Goal: Task Accomplishment & Management: Use online tool/utility

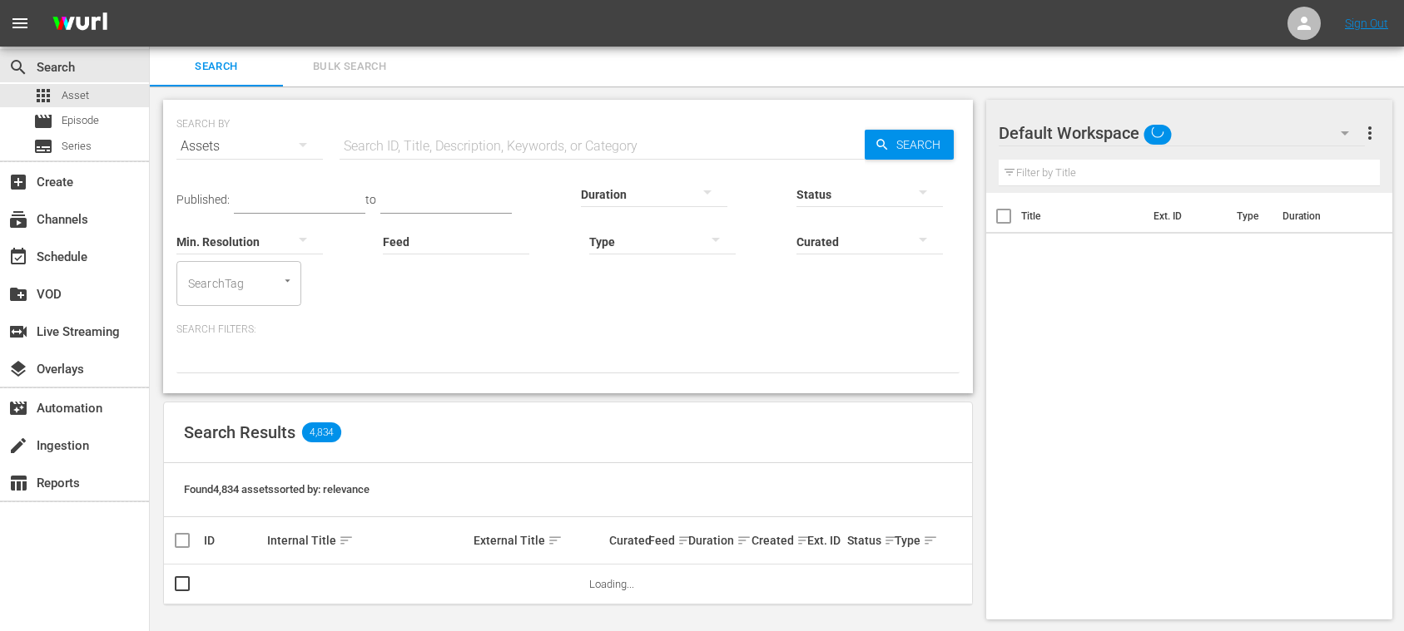
click at [336, 68] on span "Bulk Search" at bounding box center [349, 66] width 113 height 19
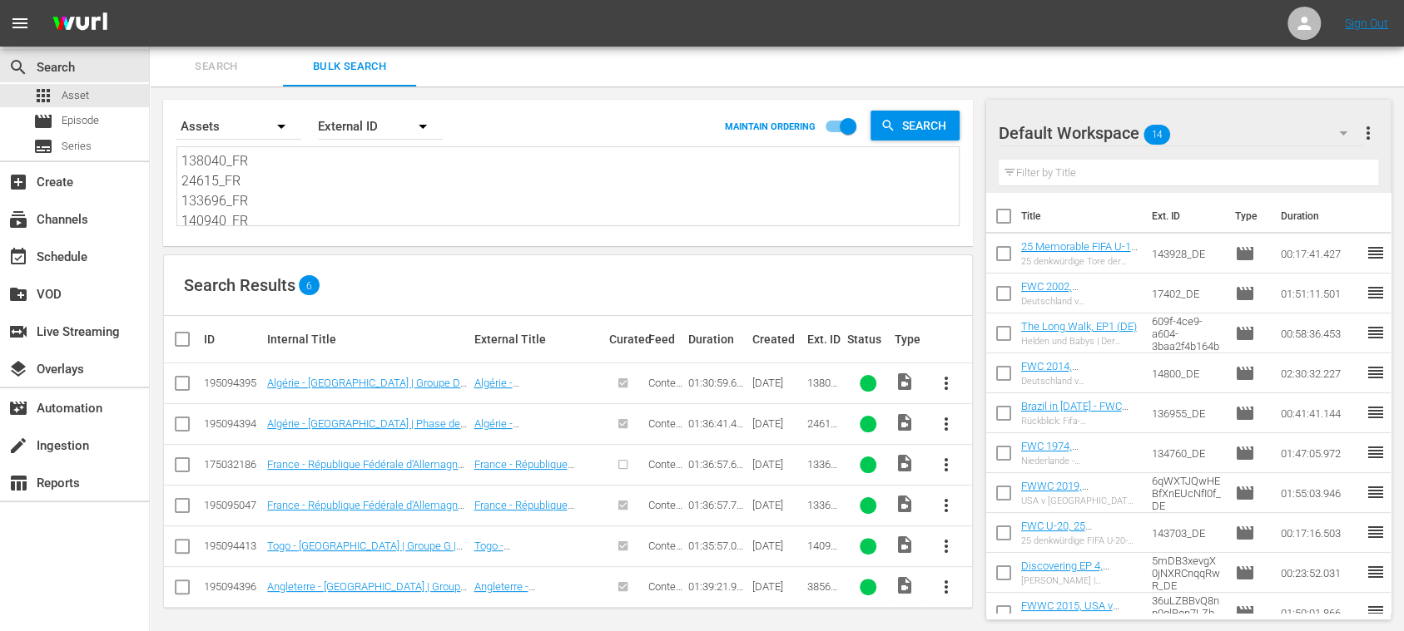
scroll to position [43, 0]
drag, startPoint x: 183, startPoint y: 161, endPoint x: 422, endPoint y: 308, distance: 280.1
click at [422, 308] on div "Search By Assets Order By External ID MAINTAIN ORDERING Search 138040_FR 24615_…" at bounding box center [568, 363] width 836 height 552
paste textarea "89919_ENG 87707_ENG 143616_ENG 87712_ENG 142934_ENG 85865_ENG 85932_ENG 88652_E…"
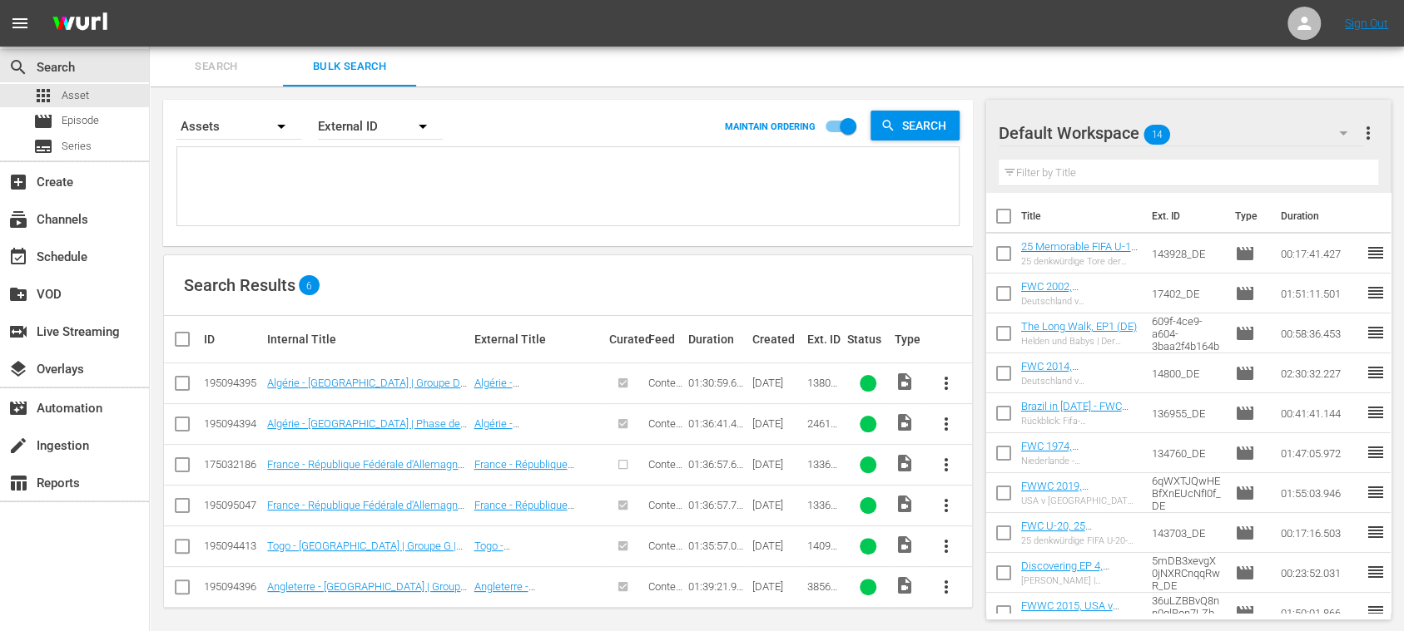
type textarea "89919_ENG 87707_ENG 143616_ENG 87712_ENG 142934_ENG 85865_ENG 85932_ENG 88652_E…"
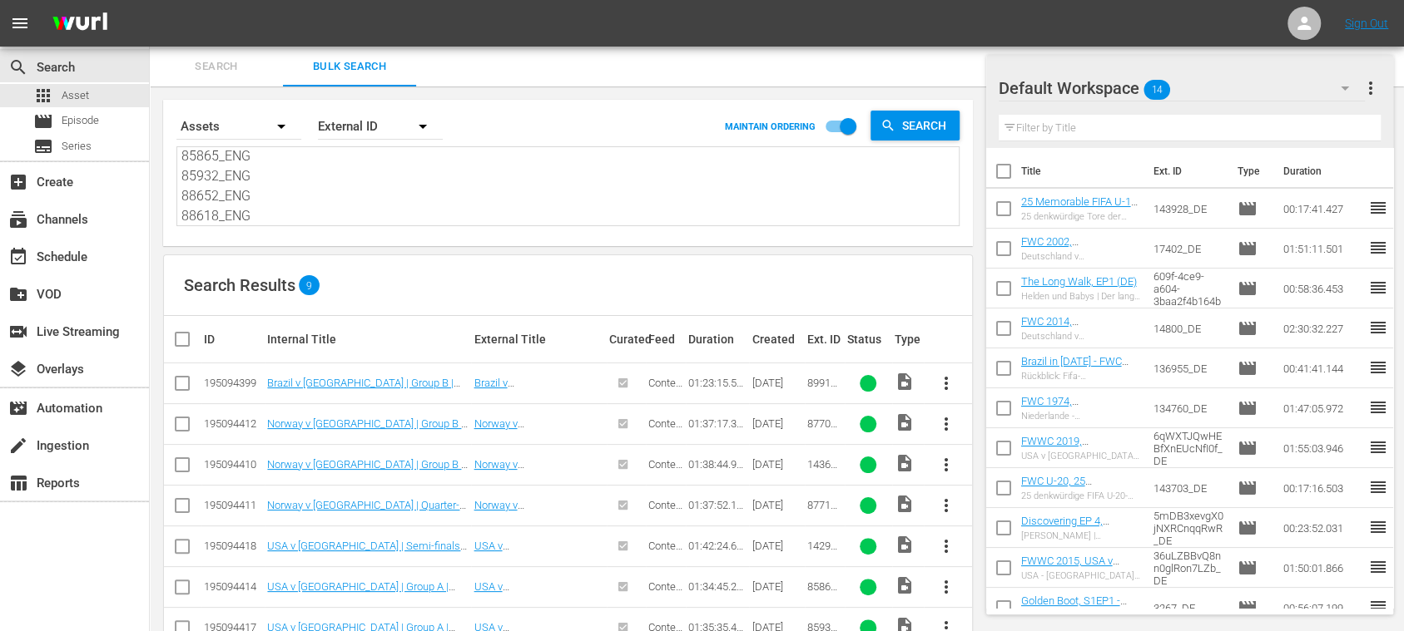
scroll to position [126, 0]
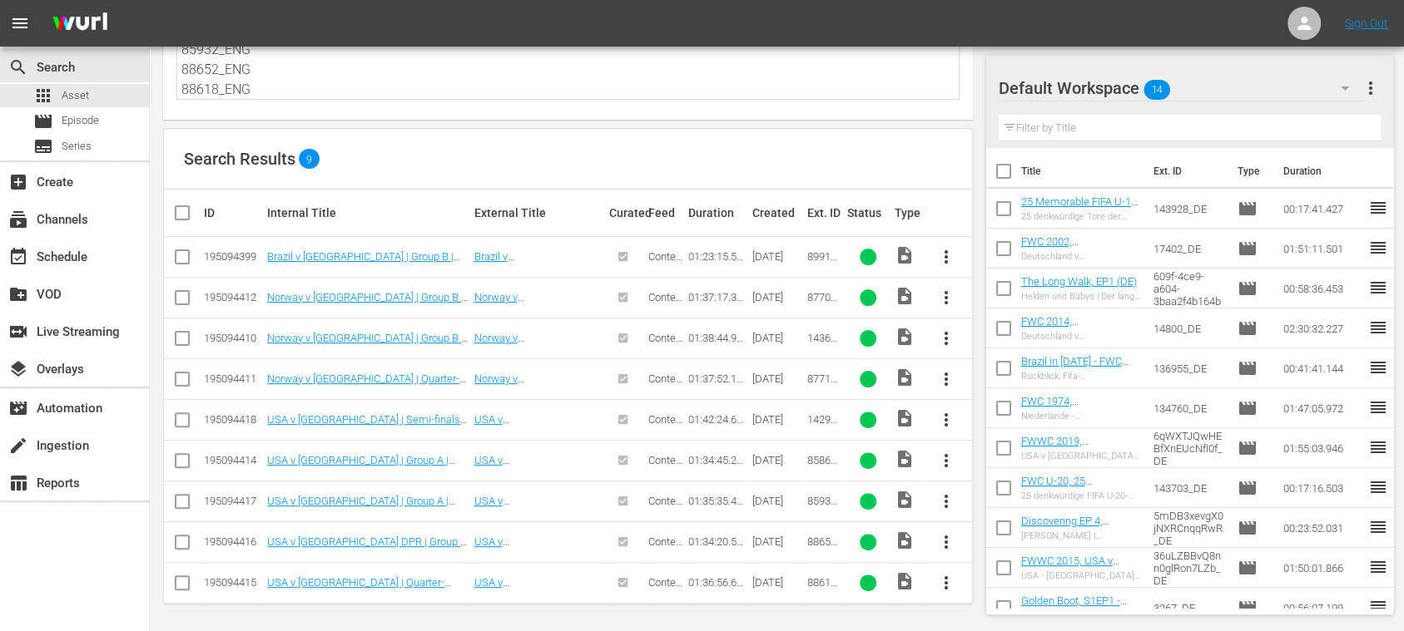
type textarea "89919_ENG 87707_ENG 143616_ENG 87712_ENG 142934_ENG 85865_ENG 85932_ENG 88652_E…"
click at [107, 210] on div "subscriptions Channels" at bounding box center [74, 217] width 149 height 33
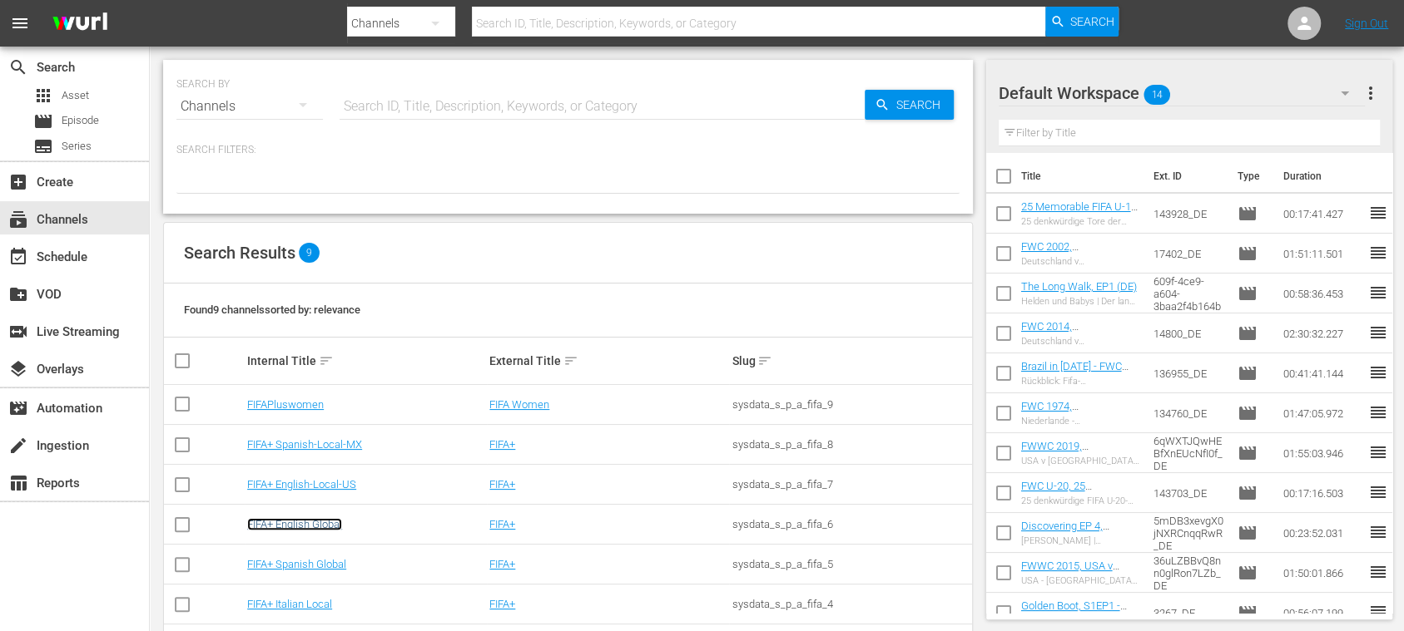
click at [342, 524] on link "FIFA+ English Global" at bounding box center [294, 524] width 95 height 12
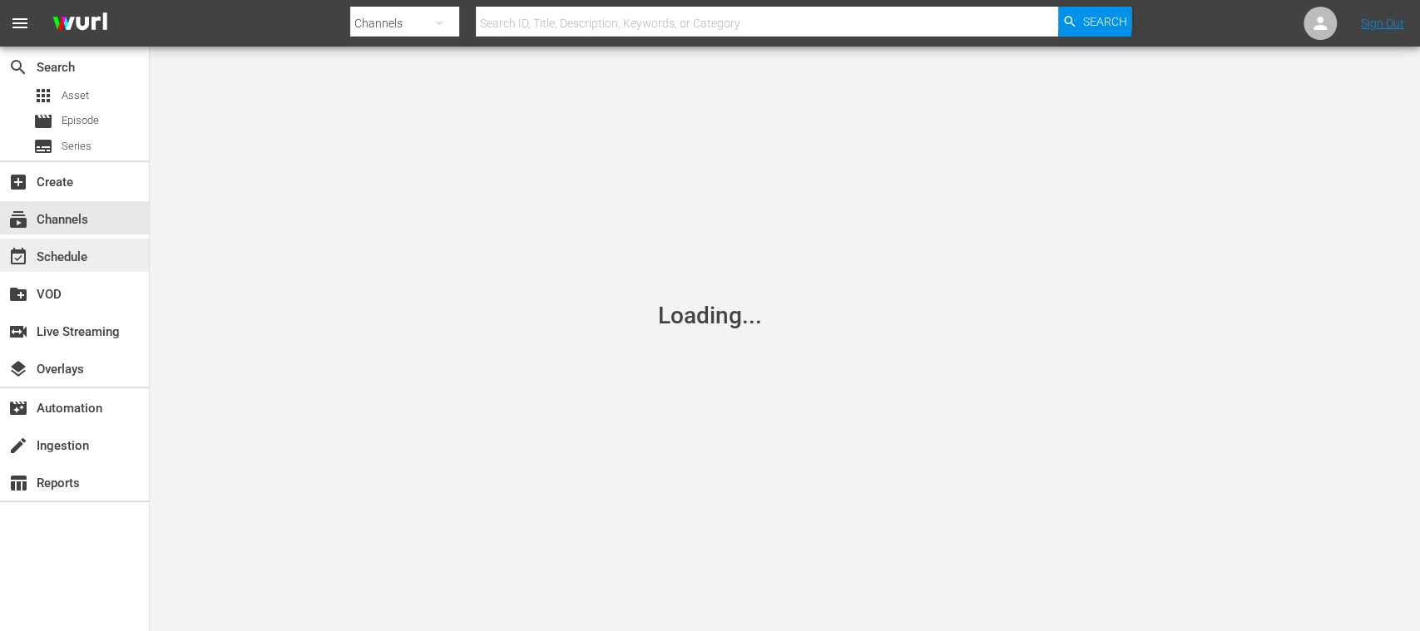
click at [80, 250] on div "event_available Schedule" at bounding box center [46, 254] width 93 height 15
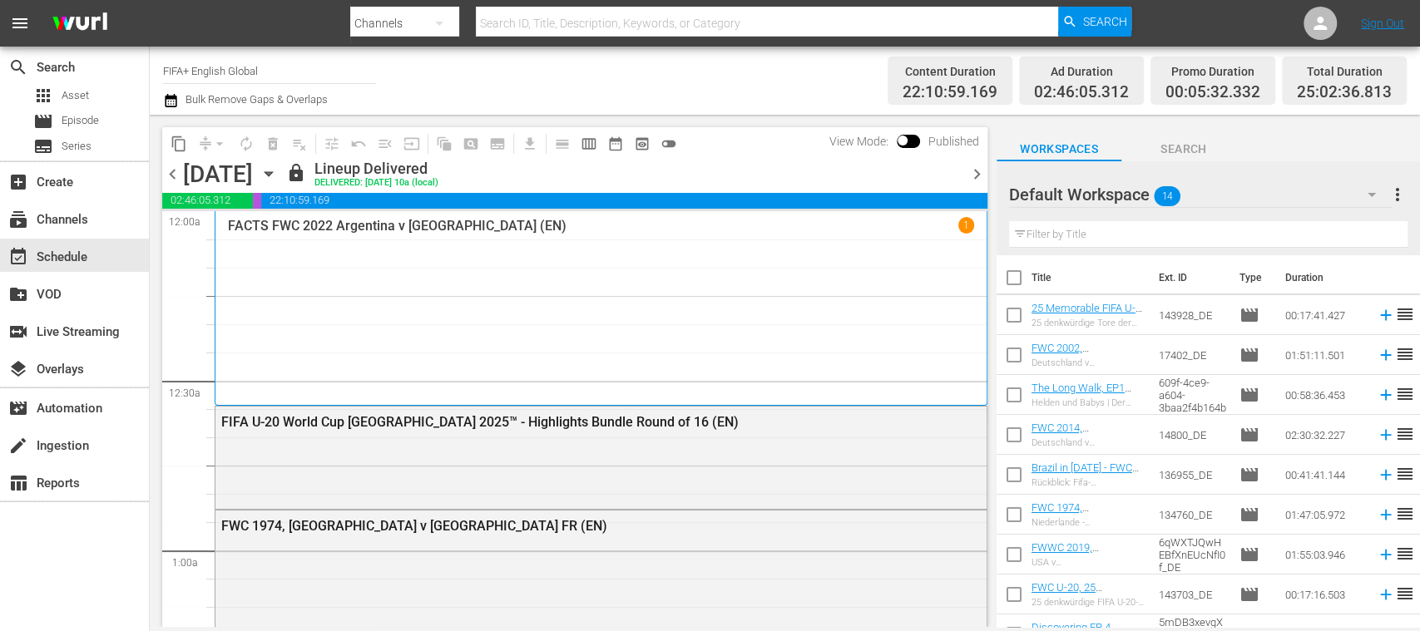
click at [972, 176] on span "chevron_right" at bounding box center [977, 174] width 21 height 21
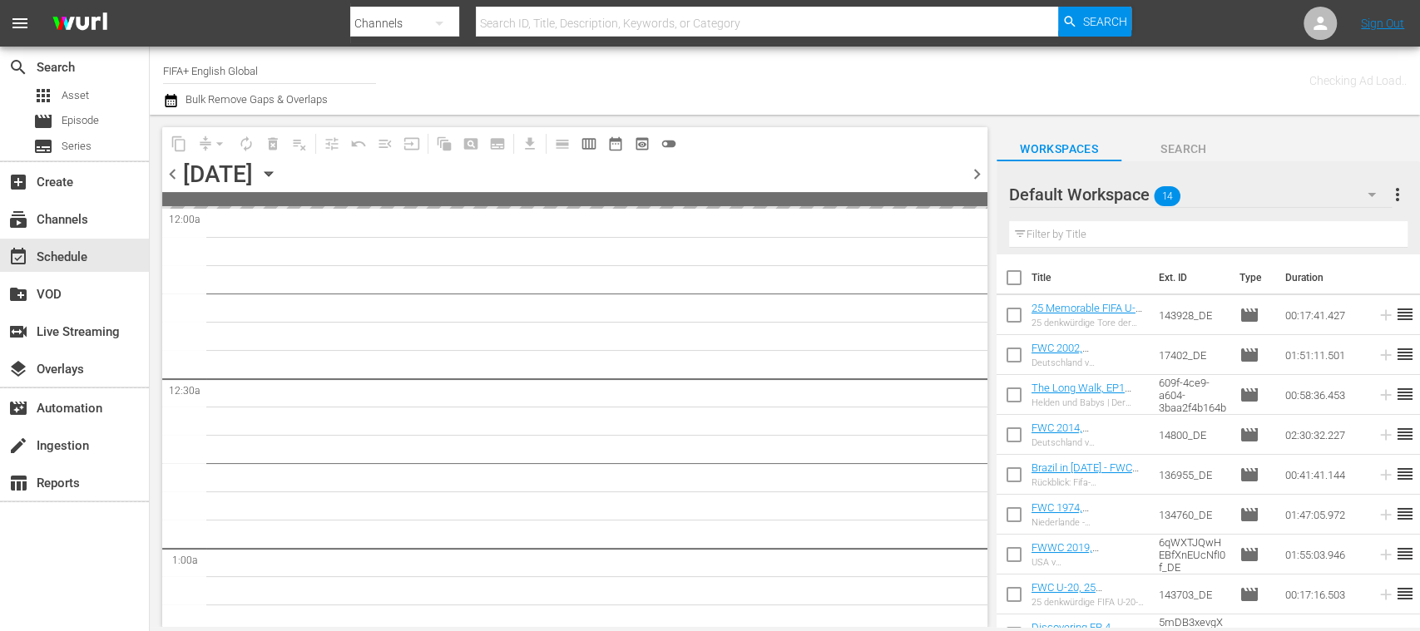
click at [973, 176] on span "chevron_right" at bounding box center [977, 174] width 21 height 21
